Goal: Transaction & Acquisition: Purchase product/service

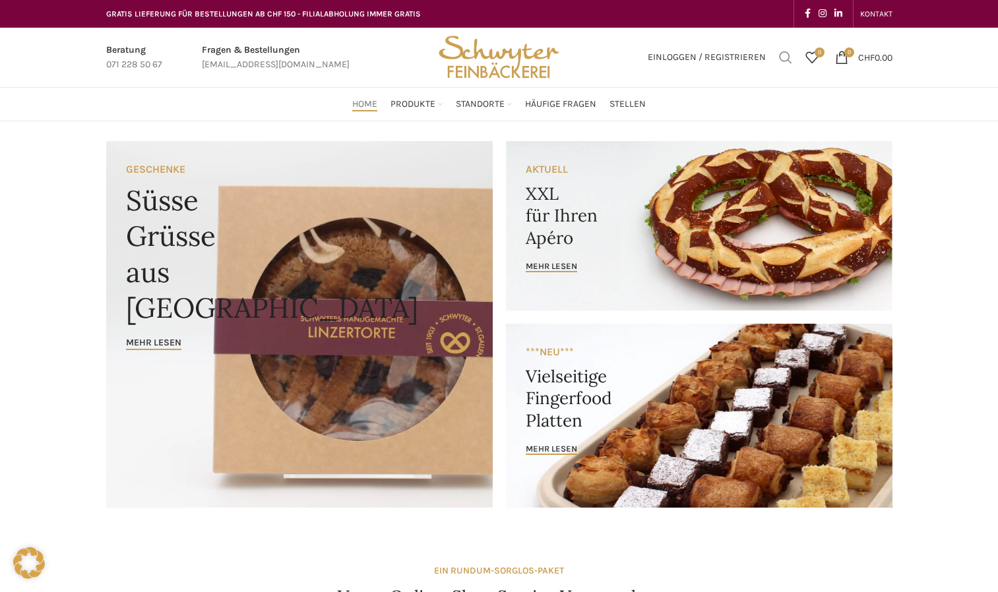
click at [779, 60] on span "Suchen" at bounding box center [785, 57] width 13 height 13
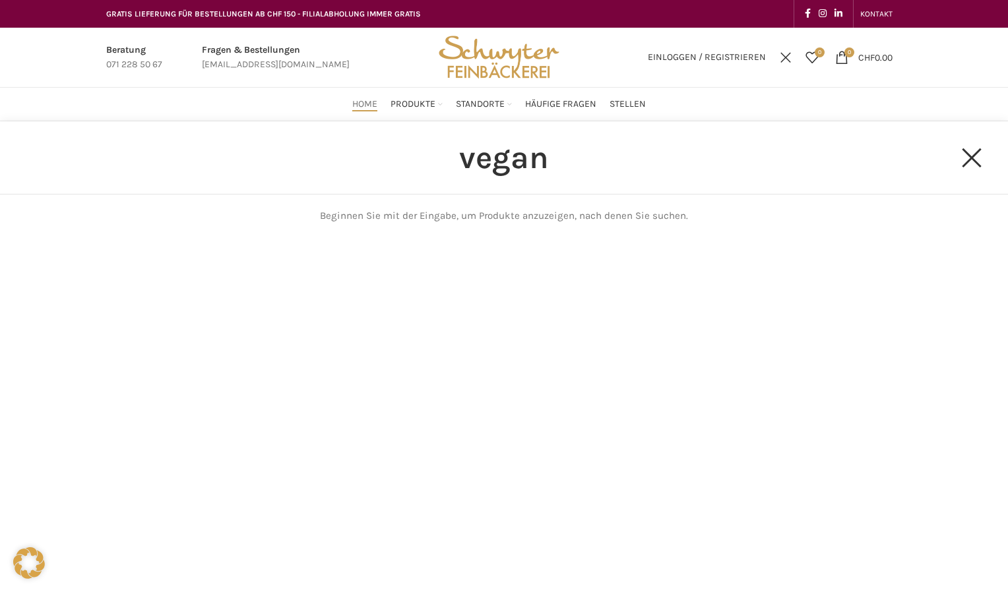
type input "vegan"
click button "Search" at bounding box center [0, 0] width 0 height 0
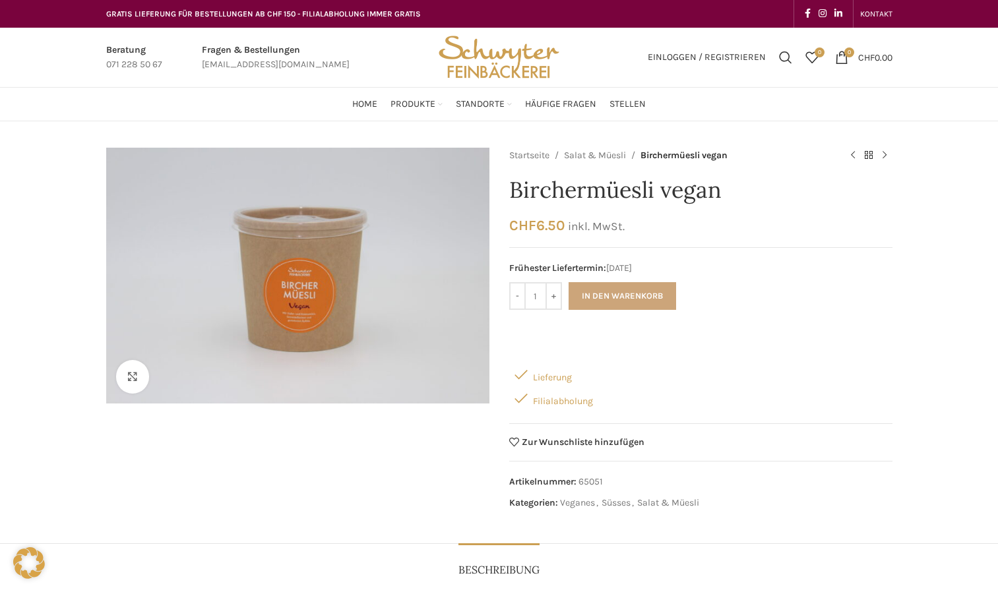
click at [657, 305] on button "In den Warenkorb" at bounding box center [623, 296] width 108 height 28
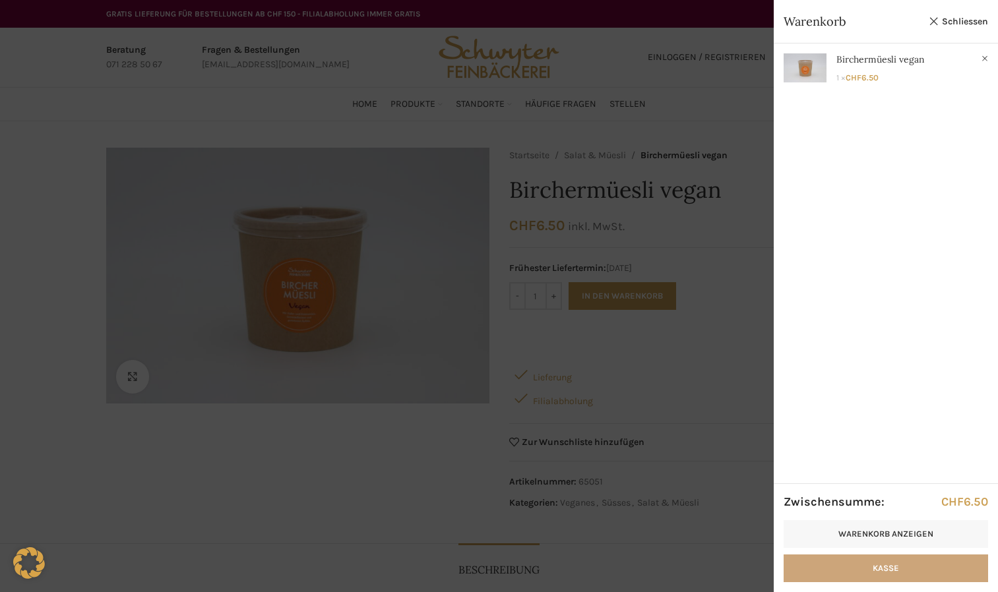
click at [830, 569] on link "Kasse" at bounding box center [886, 569] width 205 height 28
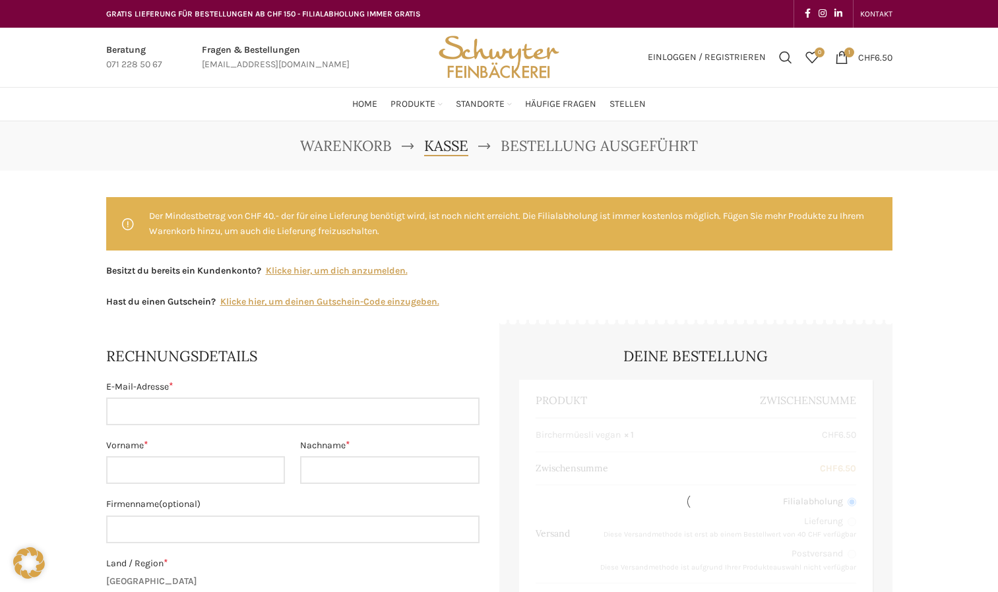
select select "SG"
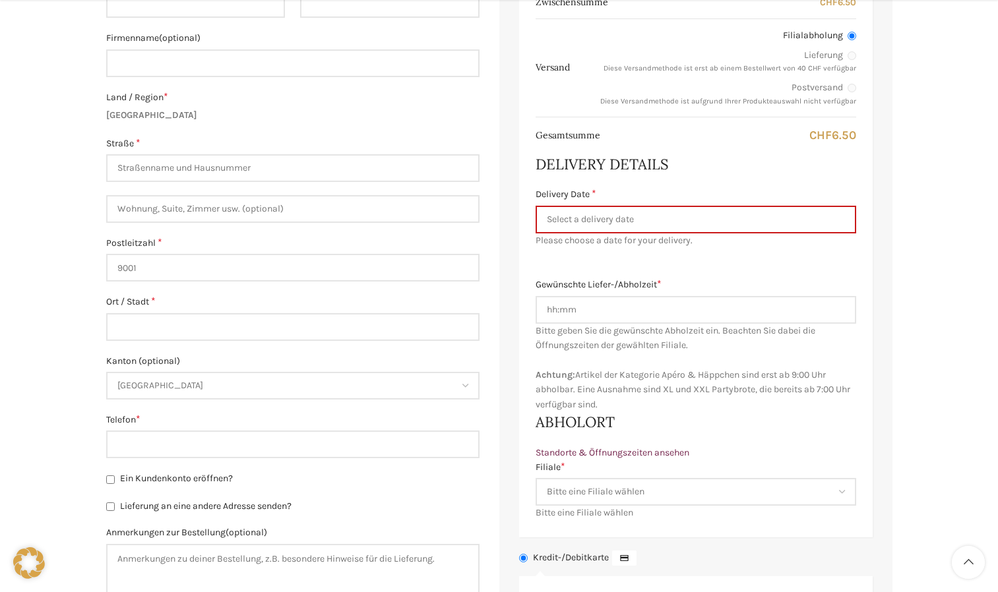
scroll to position [473, 0]
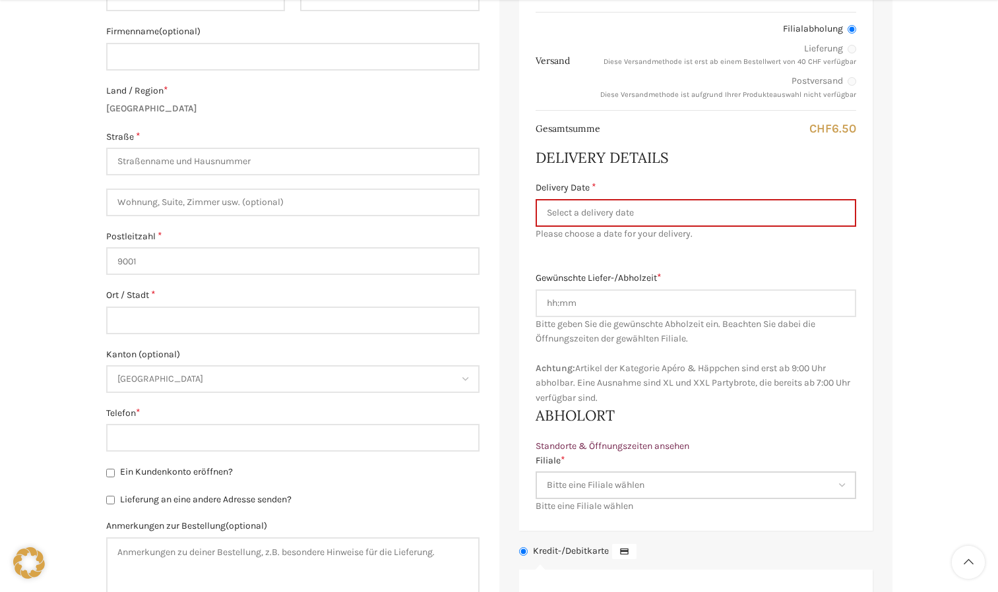
click at [721, 482] on select "Bitte eine Filiale wählen Backstube Schuppis [GEOGRAPHIC_DATA] [GEOGRAPHIC_DATA…" at bounding box center [696, 486] width 321 height 28
select select "11682"
click at [536, 472] on select "Bitte eine Filiale wählen Backstube Schuppis Neugasse Lindenpark Bahnhof St. Ga…" at bounding box center [696, 486] width 321 height 28
